Goal: Complete application form

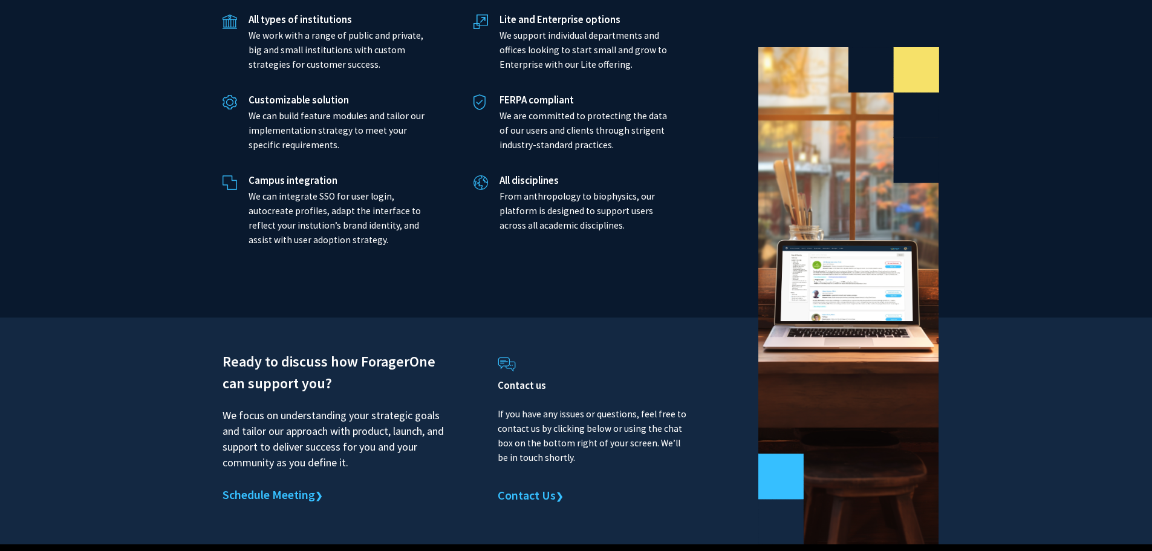
scroll to position [2749, 0]
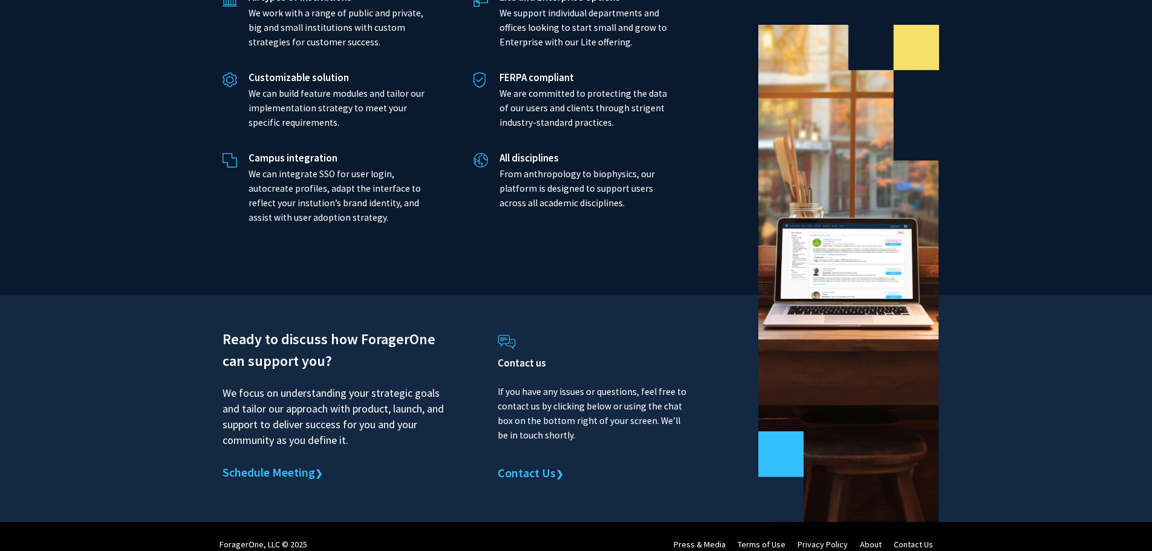
click at [282, 464] on link "Schedule Meeting ❯" at bounding box center [273, 473] width 100 height 18
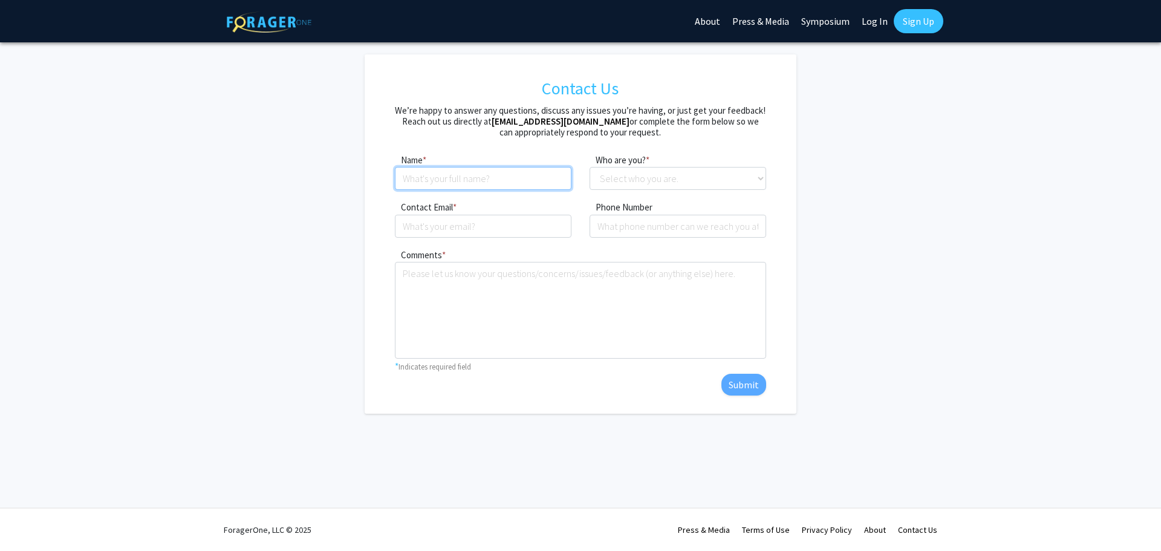
click at [424, 177] on input at bounding box center [483, 178] width 177 height 23
click at [435, 180] on input at bounding box center [483, 178] width 177 height 23
type input "[PERSON_NAME]"
type input "[EMAIL_ADDRESS][DOMAIN_NAME]"
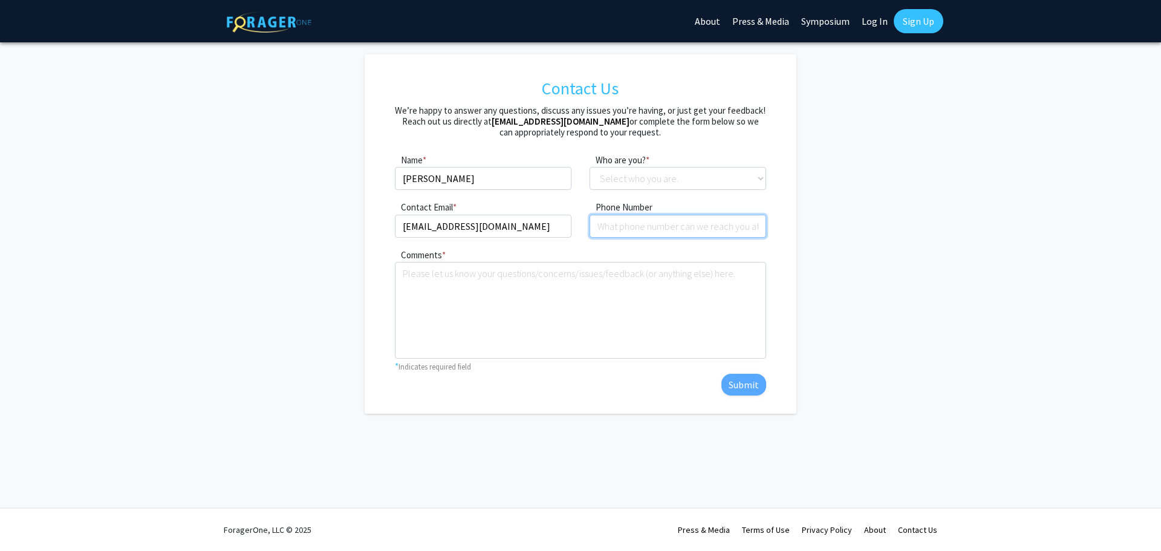
type input "4102514811"
click at [522, 231] on input "[EMAIL_ADDRESS][DOMAIN_NAME]" at bounding box center [483, 226] width 177 height 23
type input "[EMAIL_ADDRESS][DOMAIN_NAME]"
click at [652, 178] on select "Select who you are. Student Faculty Administrator Other" at bounding box center [678, 178] width 177 height 23
select select "faculty"
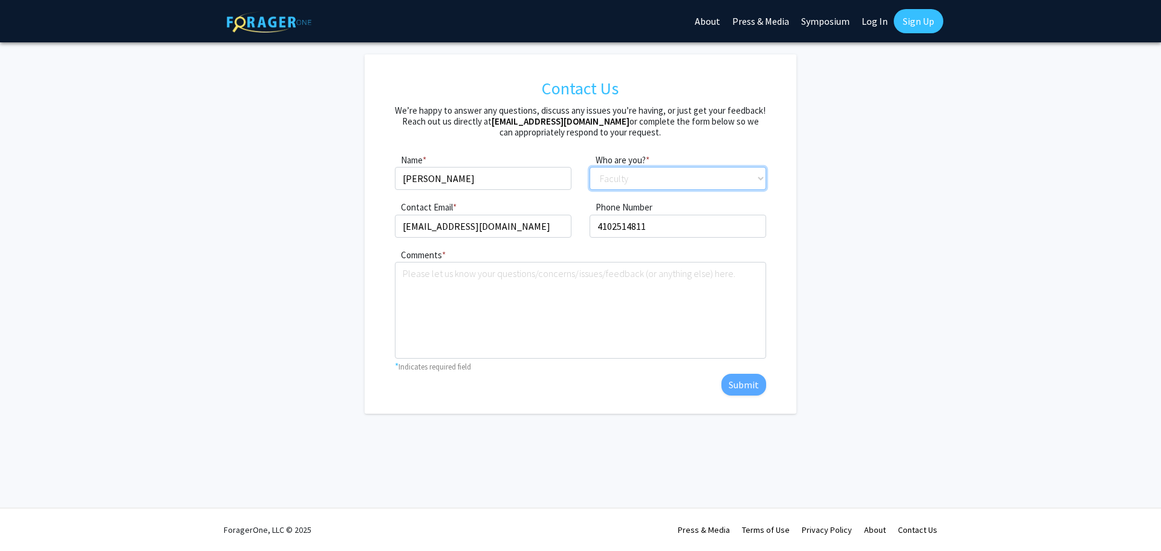
click at [590, 167] on select "Select who you are. Student Faculty Administrator Other" at bounding box center [678, 178] width 177 height 23
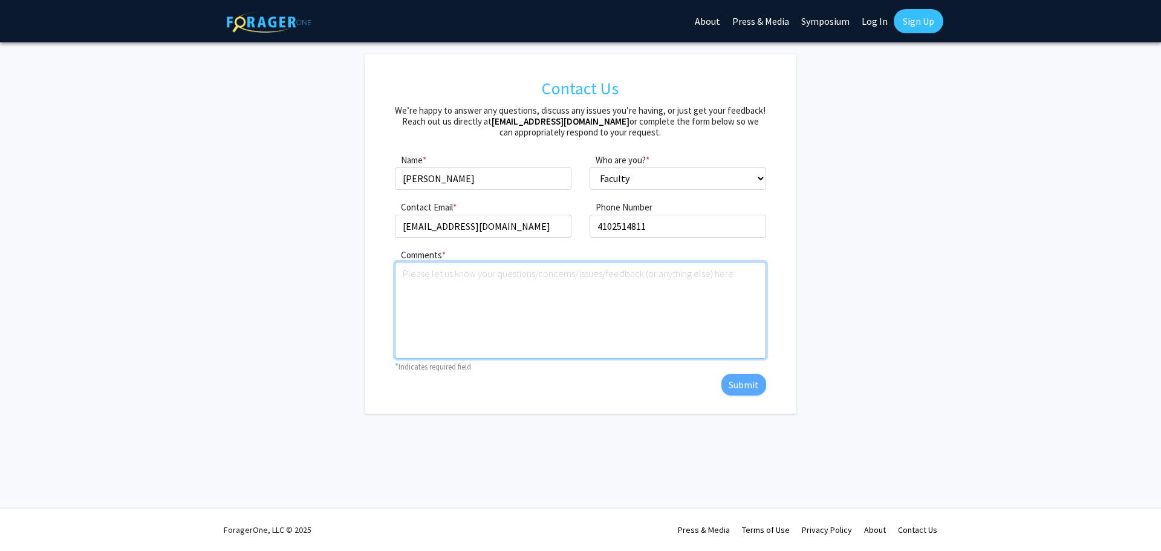
click at [432, 276] on textarea "Comments" at bounding box center [580, 310] width 371 height 97
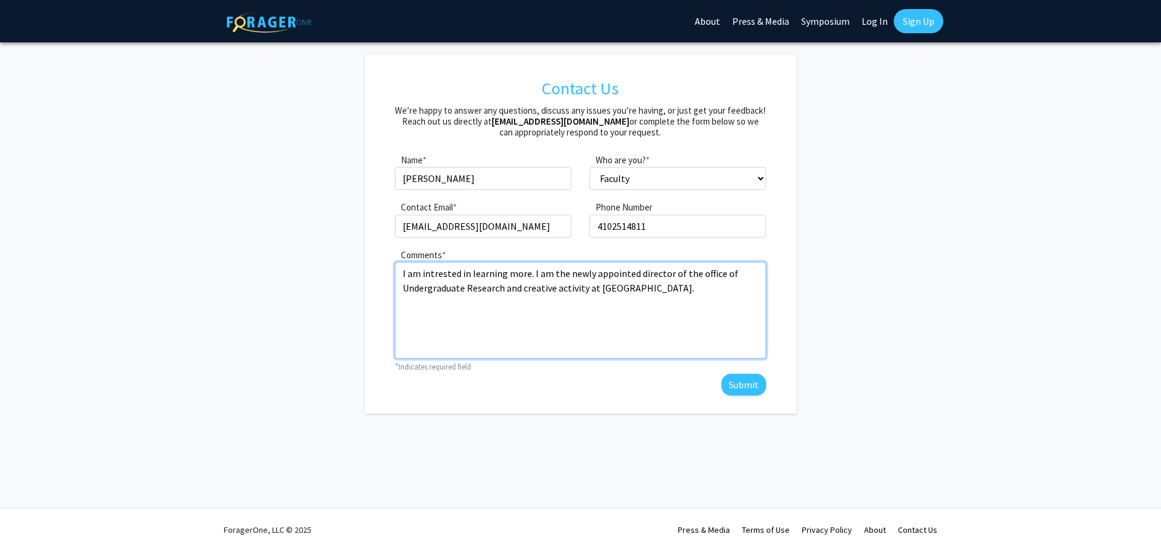
click at [537, 285] on textarea "I am intrested in learning more. I am the newly appointed director of the offic…" at bounding box center [580, 310] width 371 height 97
click at [615, 287] on textarea "I am intrested in learning more. I am the newly appointed director of the offic…" at bounding box center [580, 310] width 371 height 97
click at [615, 288] on textarea "I am intrested in learning more. I am the newly appointed director of the offic…" at bounding box center [580, 310] width 371 height 97
click at [706, 273] on textarea "I am intrested in learning more. I am the newly appointed director of the offic…" at bounding box center [580, 310] width 371 height 97
click at [533, 276] on textarea "I am interested in learning more. I am the newly appointed director of the Offi…" at bounding box center [580, 310] width 371 height 97
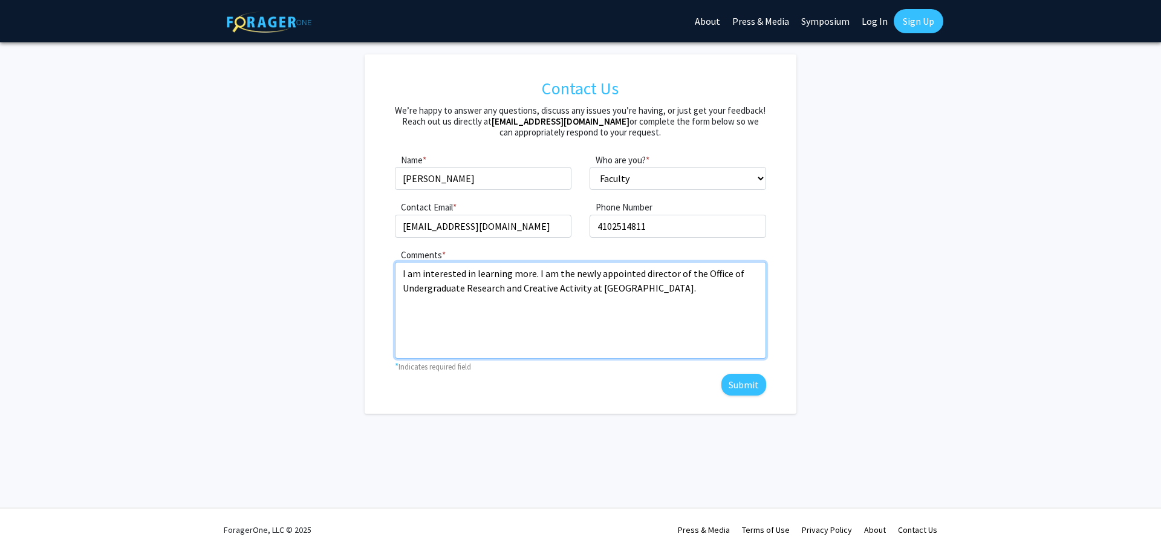
type textarea "I am interested in learning more. I am the newly appointed director of the Offi…"
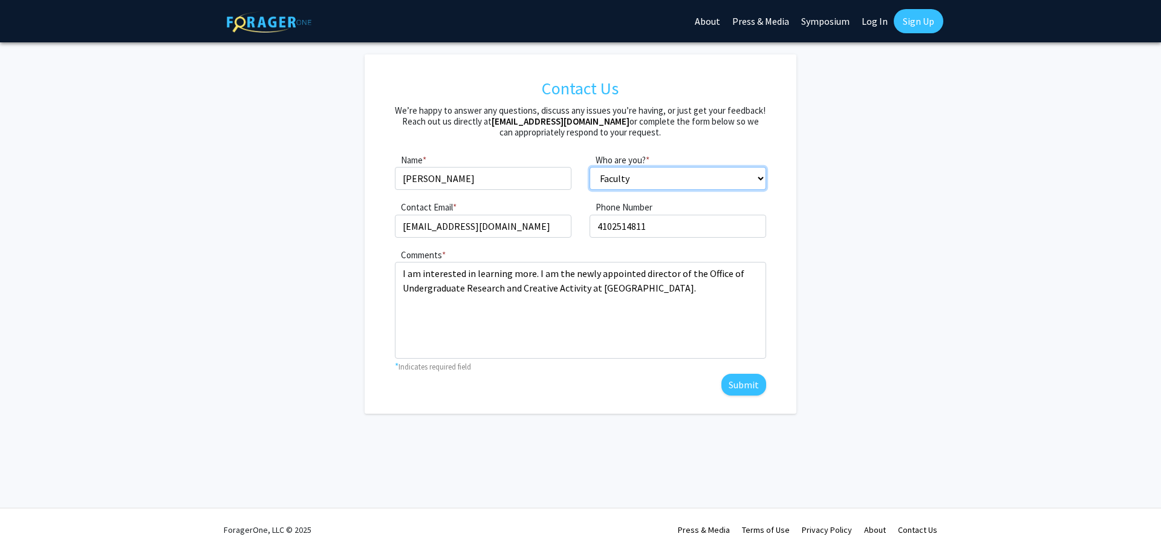
click at [762, 173] on select "Select who you are. Student Faculty Administrator Other" at bounding box center [678, 178] width 177 height 23
click at [590, 167] on select "Select who you are. Student Faculty Administrator Other" at bounding box center [678, 178] width 177 height 23
click at [736, 386] on button "Submit" at bounding box center [743, 385] width 45 height 22
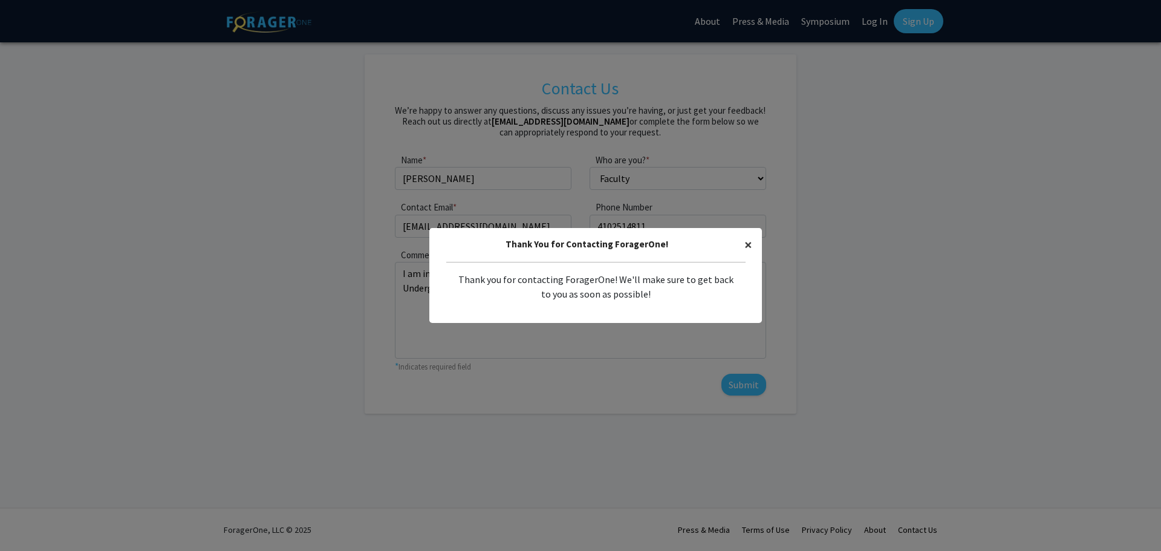
drag, startPoint x: 741, startPoint y: 245, endPoint x: 735, endPoint y: 242, distance: 6.2
click at [744, 245] on span "×" at bounding box center [748, 244] width 8 height 19
